Goal: Consume media (video, audio)

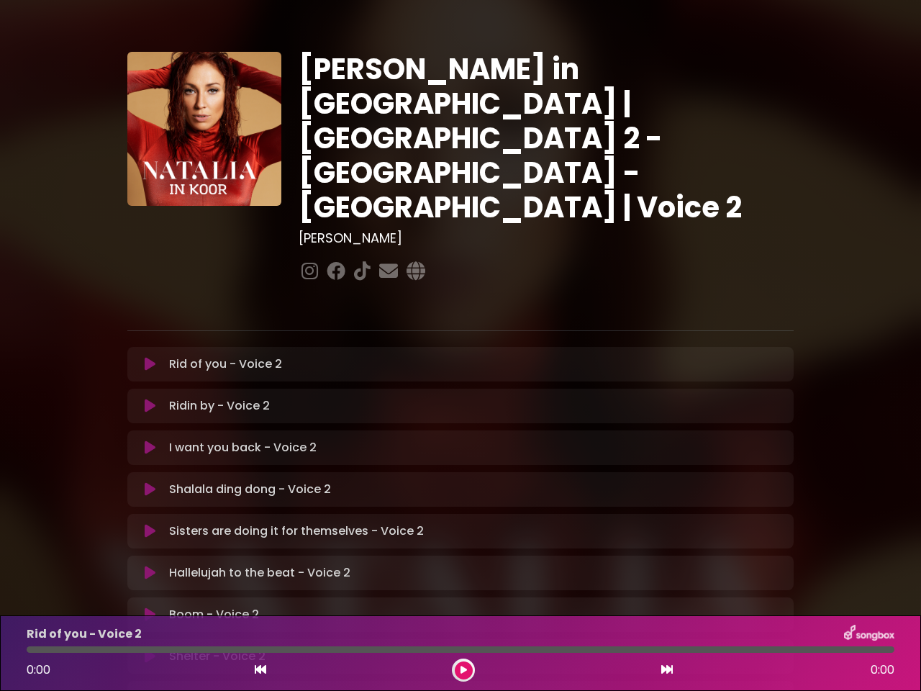
click at [150, 357] on icon at bounding box center [150, 364] width 11 height 14
click at [150, 399] on icon at bounding box center [150, 406] width 11 height 14
click at [150, 441] on icon at bounding box center [150, 448] width 11 height 14
click at [150, 482] on icon at bounding box center [150, 489] width 11 height 14
click at [150, 524] on icon at bounding box center [150, 531] width 11 height 14
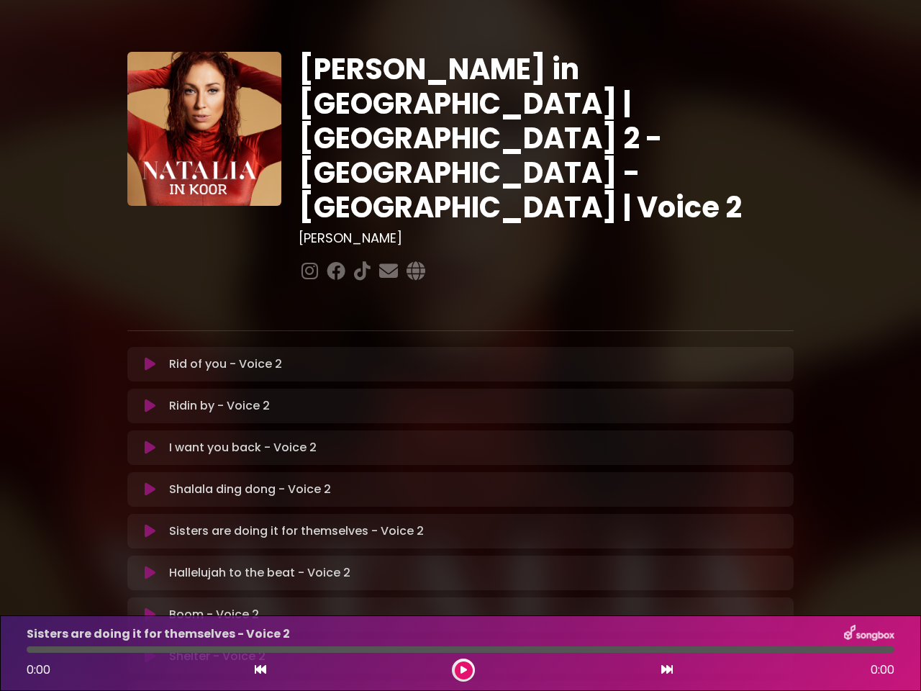
click at [150, 566] on icon at bounding box center [150, 573] width 11 height 14
click at [150, 607] on icon at bounding box center [150, 614] width 11 height 14
click at [150, 649] on icon at bounding box center [150, 656] width 11 height 14
click at [261, 670] on icon at bounding box center [261, 670] width 12 height 12
click at [464, 670] on icon at bounding box center [464, 670] width 6 height 9
